Goal: Information Seeking & Learning: Learn about a topic

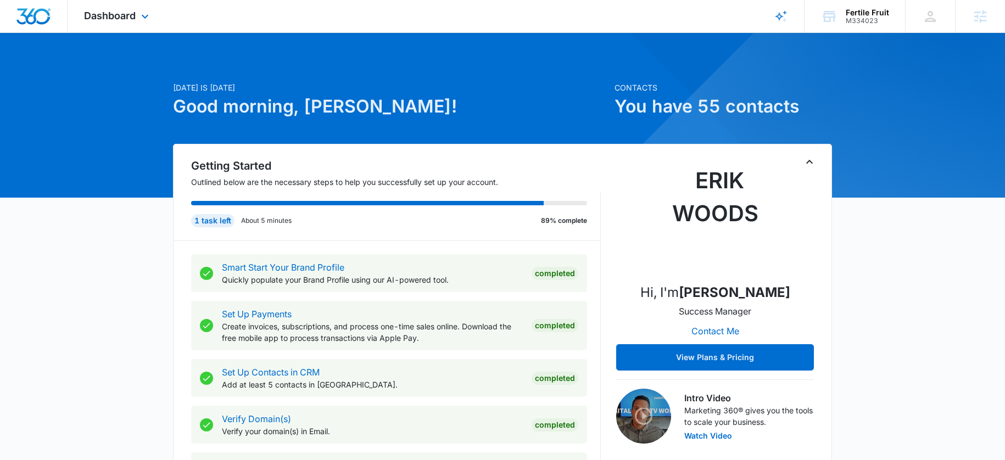
click at [133, 24] on div "Dashboard Apps Reputation Forms CRM Email Social POS Content Ads Intelligence F…" at bounding box center [118, 16] width 100 height 32
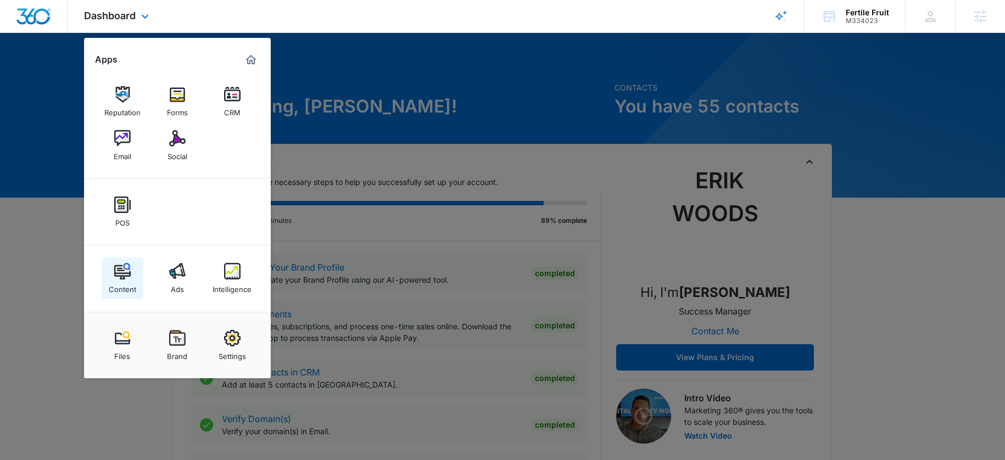
click at [125, 284] on div "Content" at bounding box center [122, 286] width 27 height 14
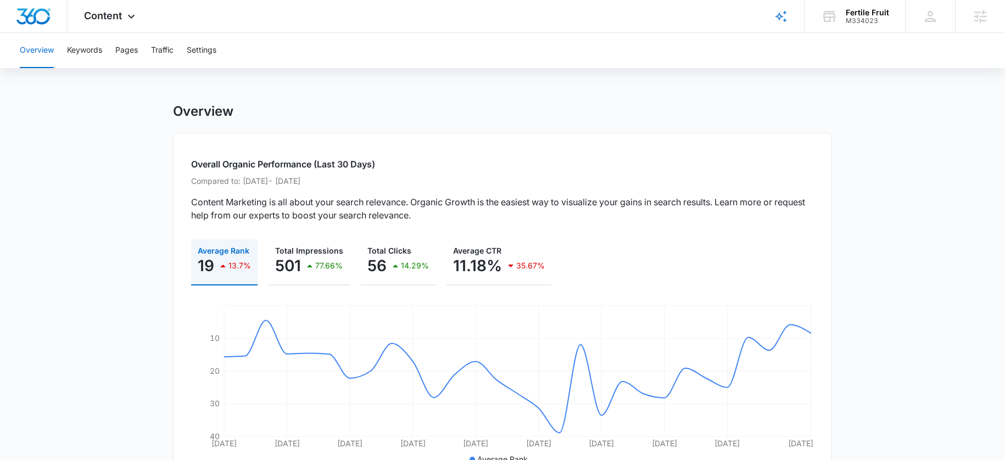
click at [141, 60] on div "Overview Keywords Pages Traffic Settings" at bounding box center [502, 50] width 978 height 35
click at [135, 59] on button "Pages" at bounding box center [126, 50] width 23 height 35
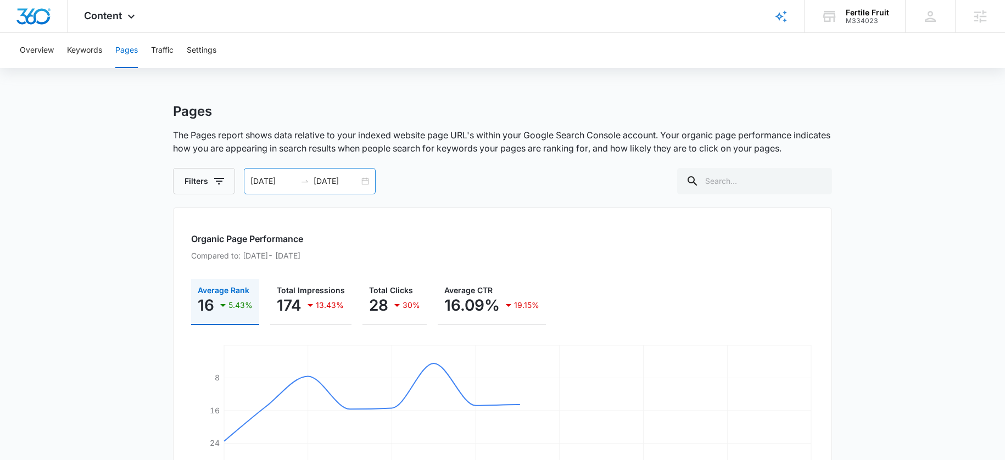
click at [302, 177] on icon "swap-right" at bounding box center [304, 181] width 9 height 9
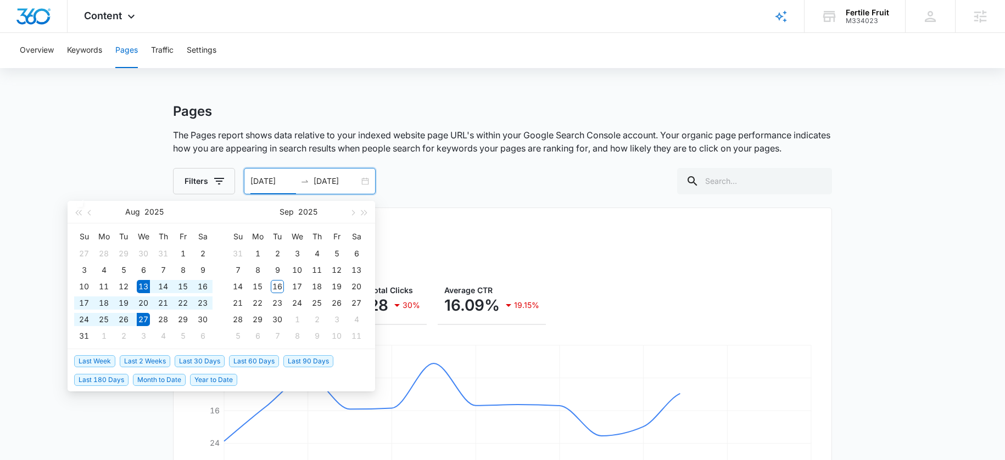
click at [329, 177] on input "08/27/2025" at bounding box center [336, 181] width 46 height 12
type input "08/27/2025"
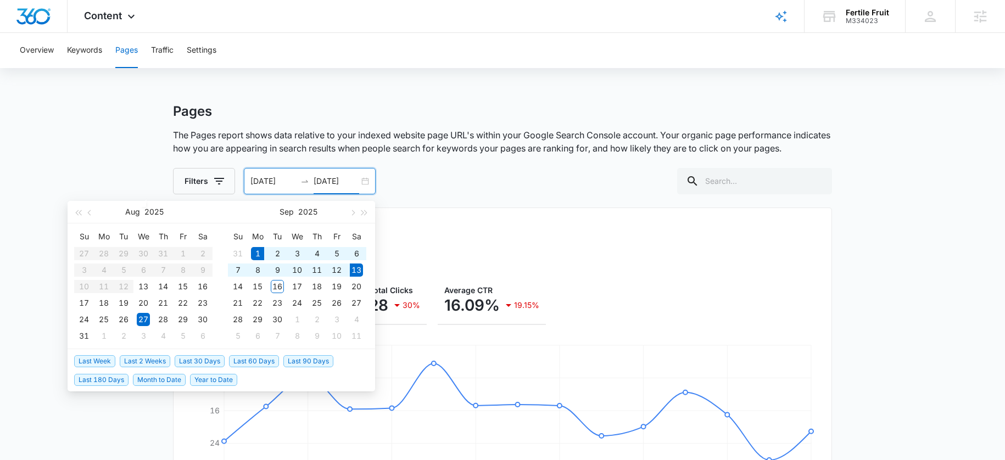
drag, startPoint x: 153, startPoint y: 381, endPoint x: 210, endPoint y: 379, distance: 57.1
click at [210, 379] on ul "Last Week Last 2 Weeks Last 30 Days Last 60 Days Last 90 Days Last 180 Days Mon…" at bounding box center [221, 370] width 307 height 42
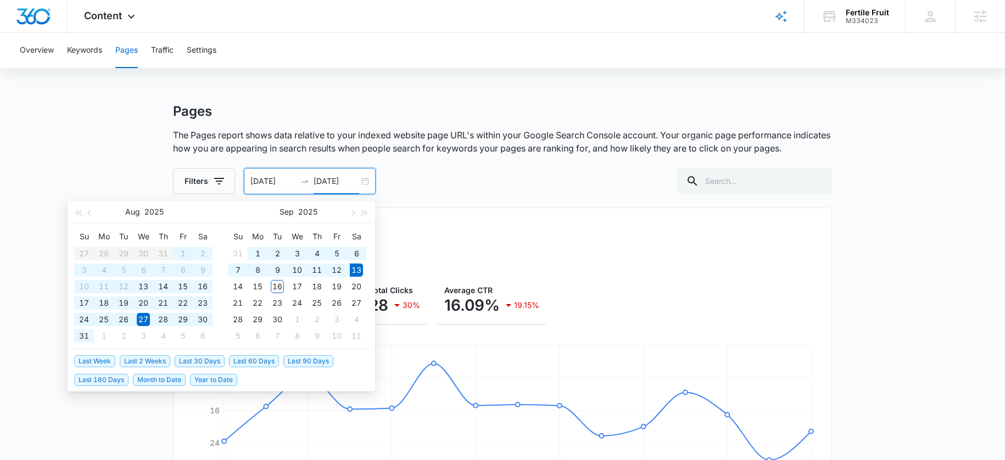
click at [210, 379] on span "Year to Date" at bounding box center [213, 380] width 47 height 12
type input "01/01/2025"
type input "09/13/2025"
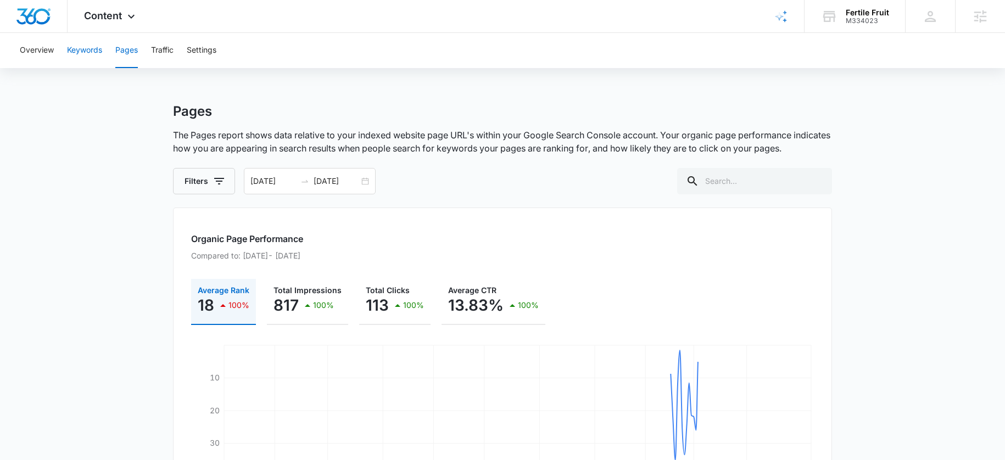
click at [98, 52] on button "Keywords" at bounding box center [84, 50] width 35 height 35
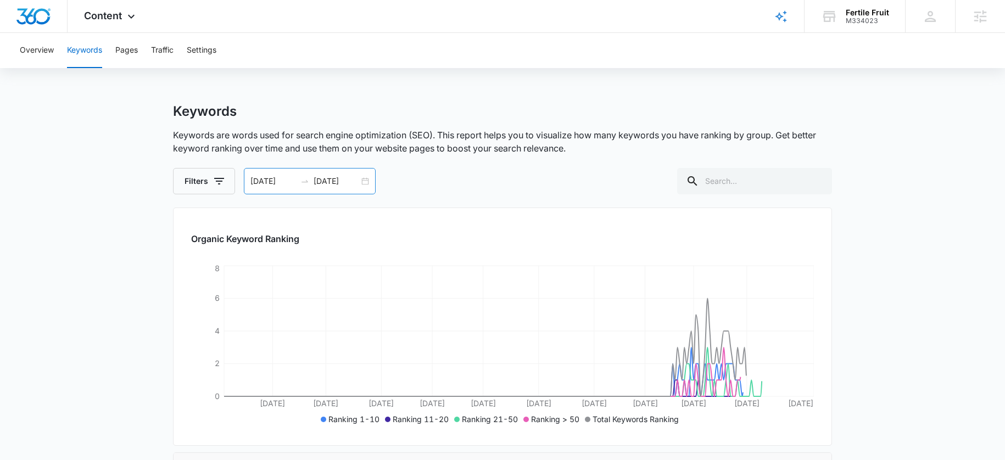
click at [301, 183] on icon "swap-right" at bounding box center [304, 181] width 9 height 9
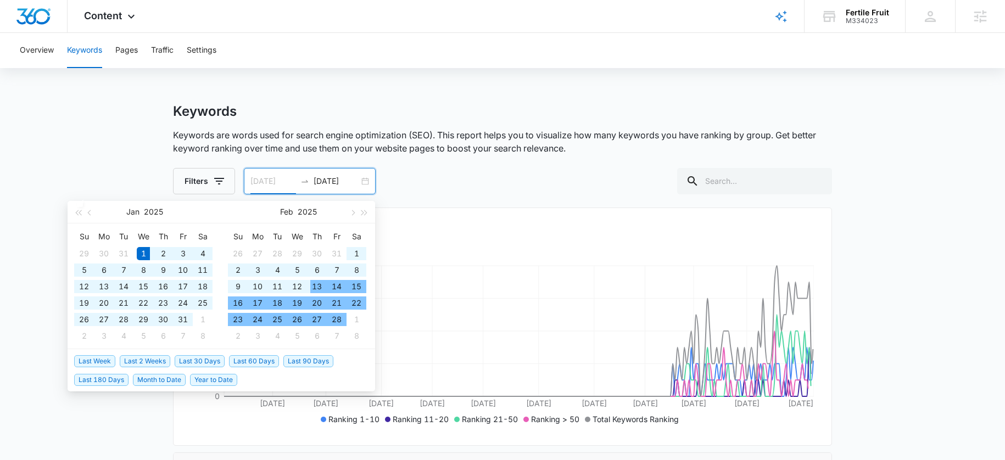
type input "01/01/2025"
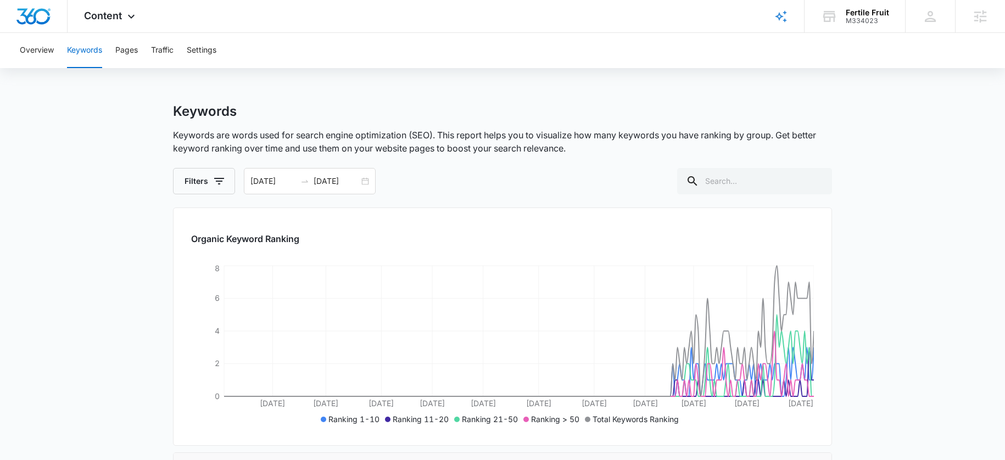
click at [615, 189] on div "Filters 01/01/2025 09/13/2025 Jan 2025 Su Mo Tu We Th Fr Sa 29 30 31 1 2 3 4 5 …" at bounding box center [502, 181] width 659 height 26
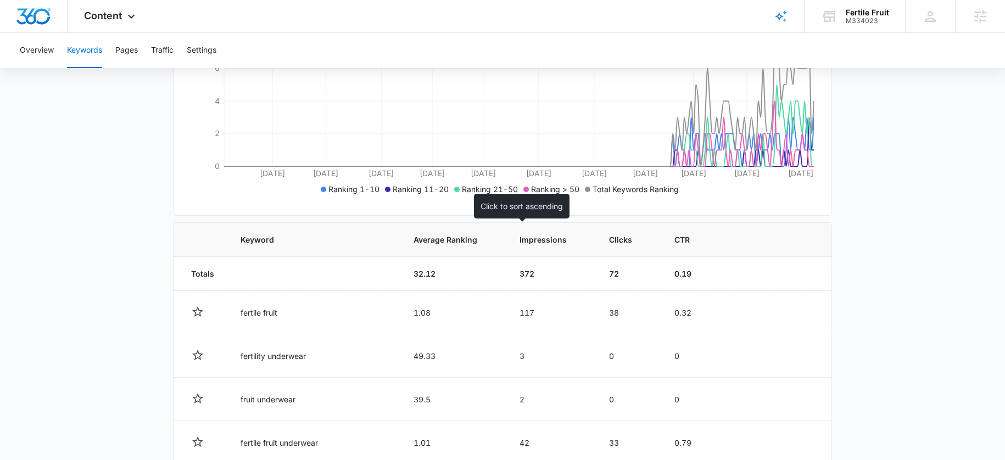
click at [506, 233] on th "Impressions" at bounding box center [550, 240] width 89 height 34
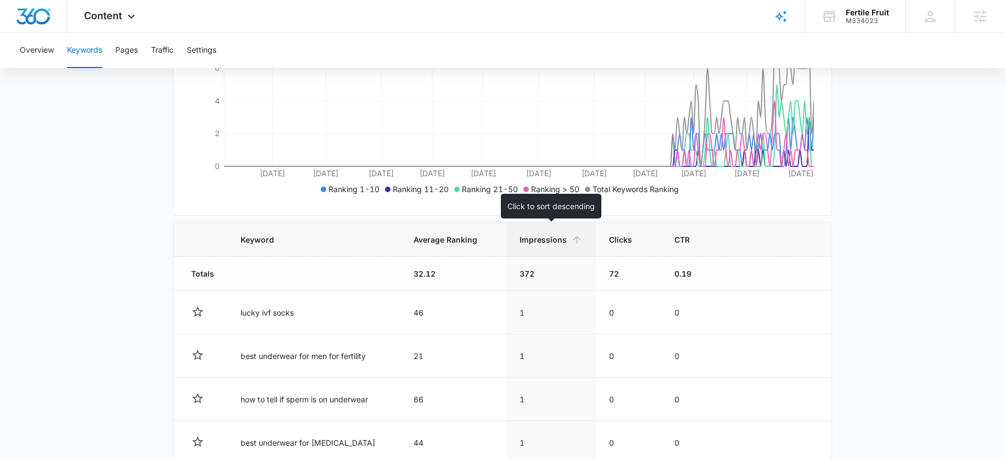
click at [532, 228] on th "Impressions" at bounding box center [550, 240] width 89 height 34
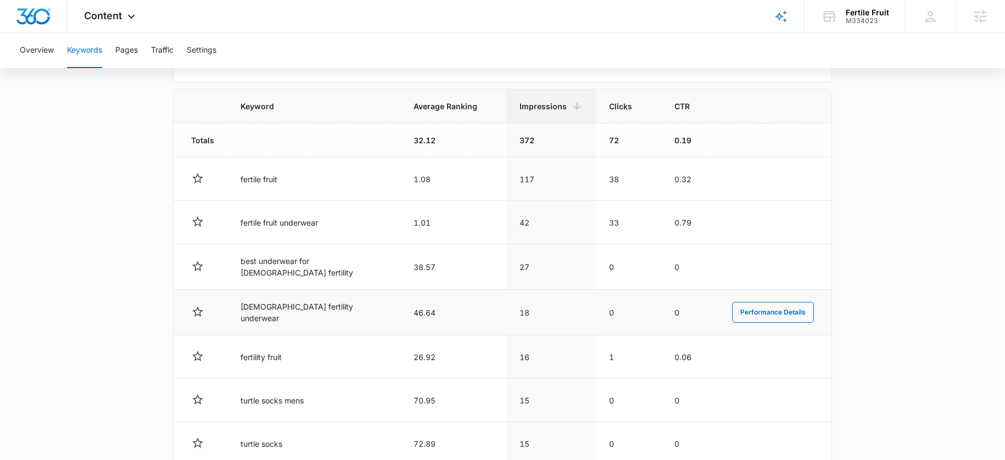
scroll to position [431, 0]
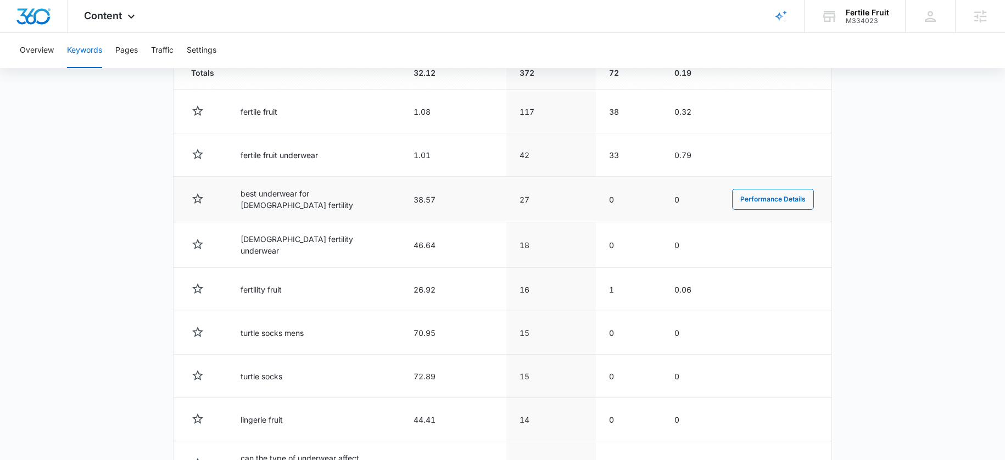
drag, startPoint x: 365, startPoint y: 198, endPoint x: 228, endPoint y: 203, distance: 137.3
click at [228, 203] on td "best underwear for male fertility" at bounding box center [313, 200] width 173 height 46
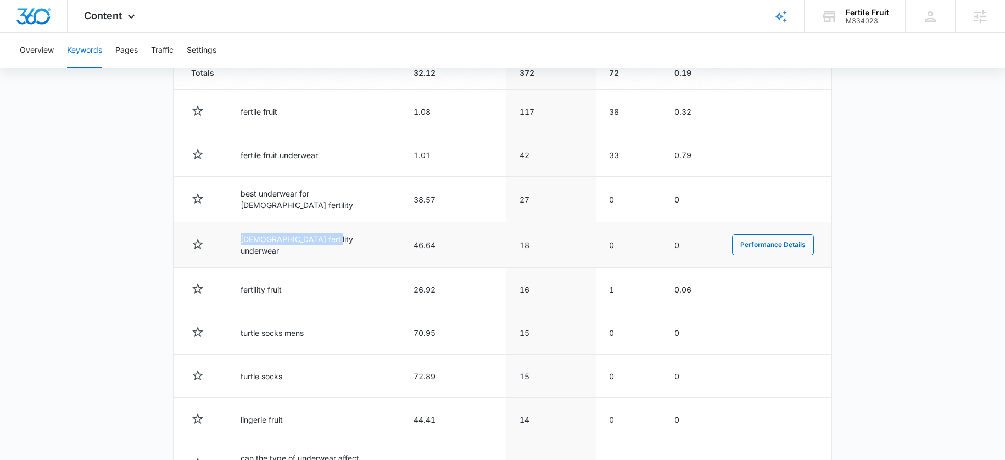
drag, startPoint x: 330, startPoint y: 244, endPoint x: 231, endPoint y: 246, distance: 99.9
click at [231, 246] on td "male fertility underwear" at bounding box center [313, 245] width 173 height 46
copy td "male fertility underwear"
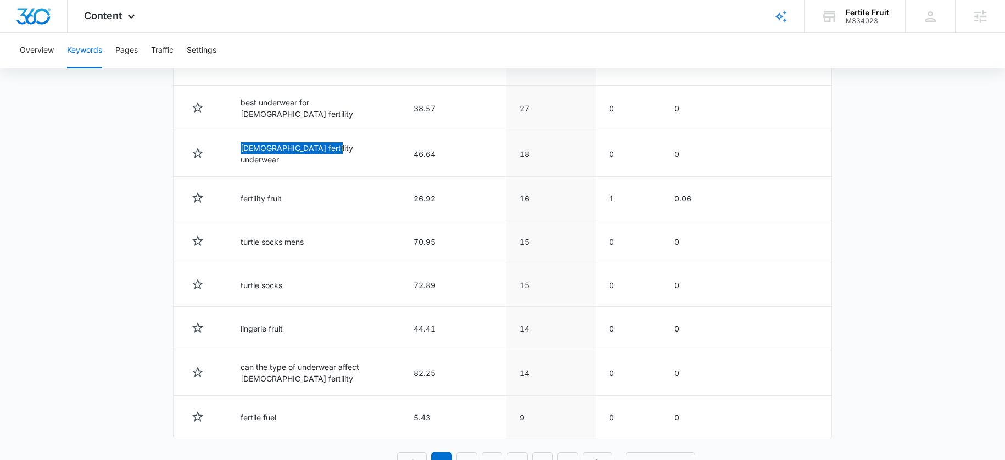
scroll to position [524, 0]
